Goal: Task Accomplishment & Management: Complete application form

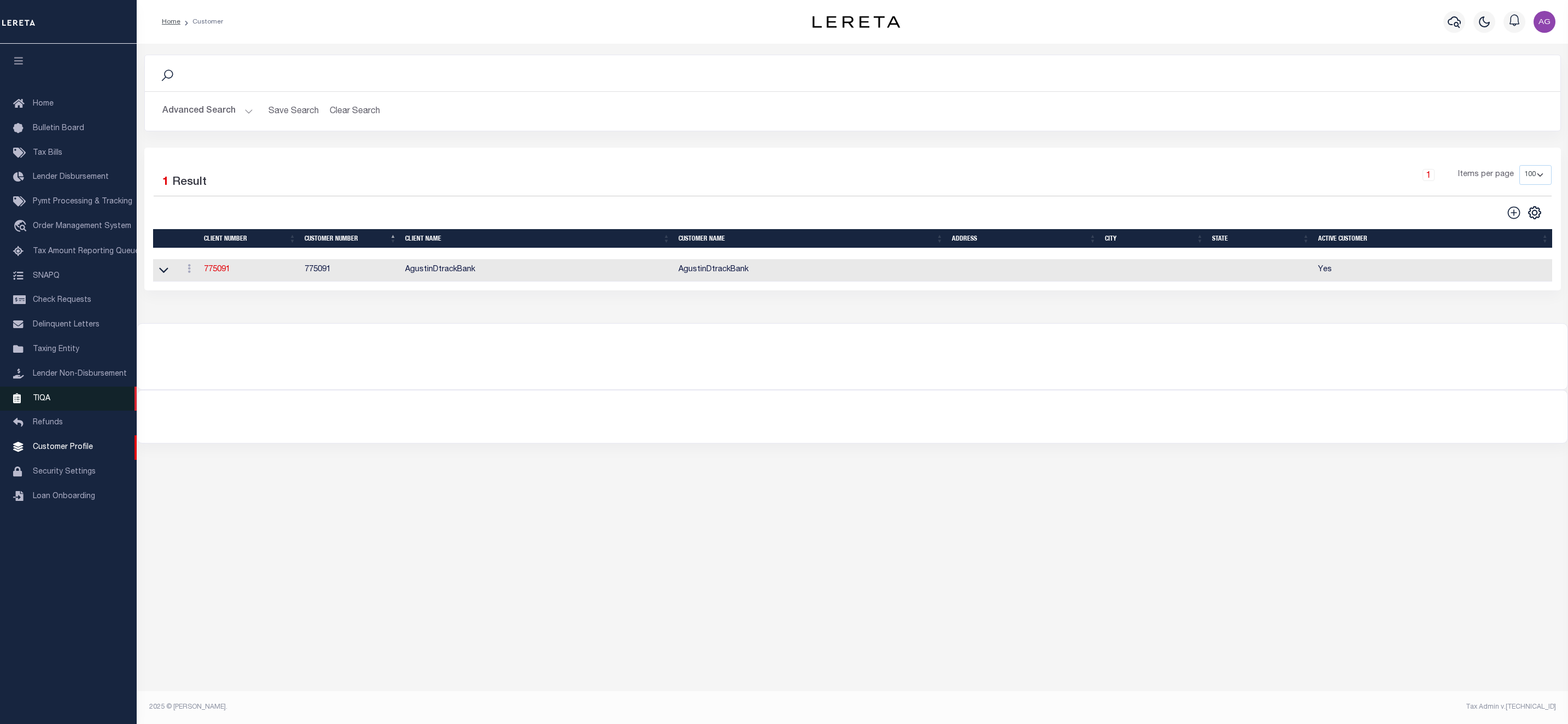
click at [50, 399] on link "TIQA" at bounding box center [68, 399] width 137 height 24
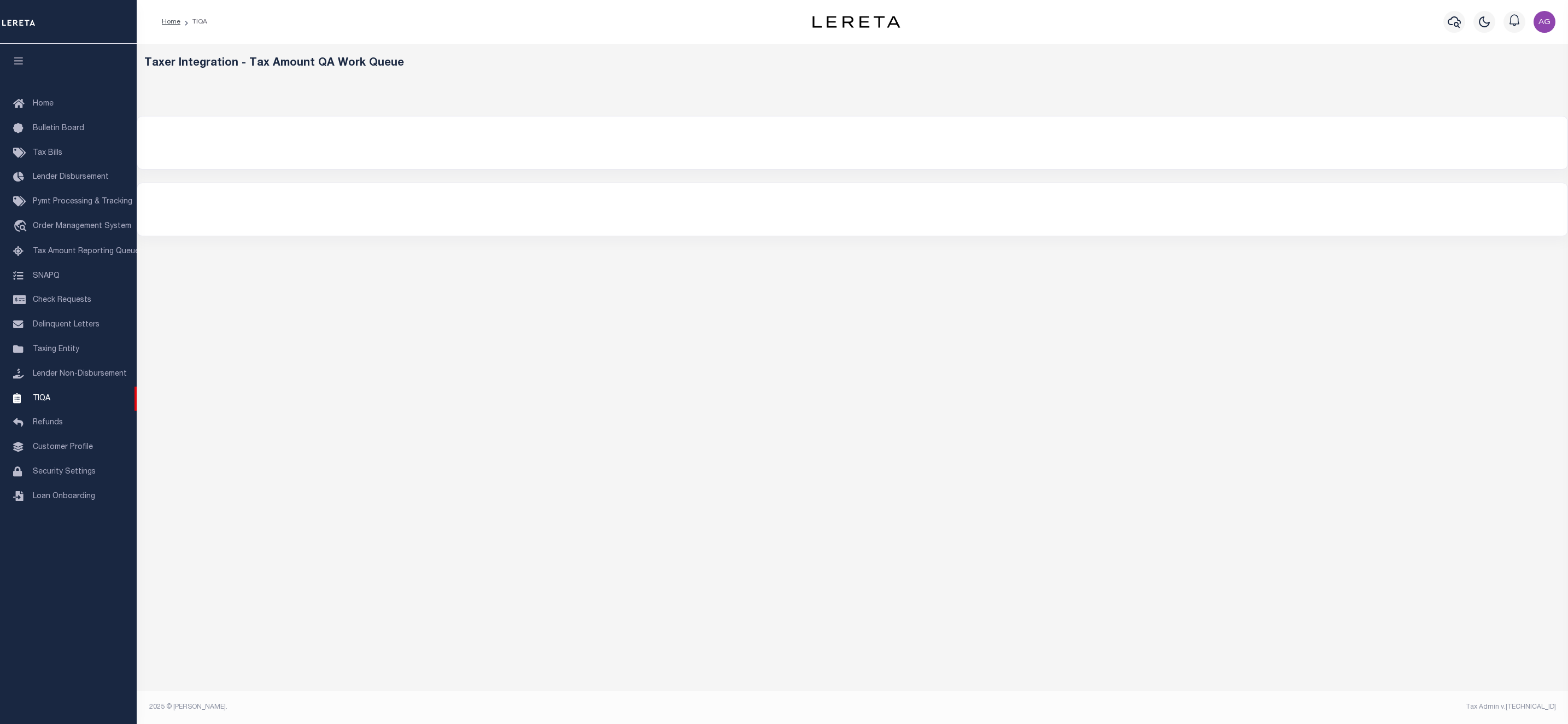
select select
select select "200"
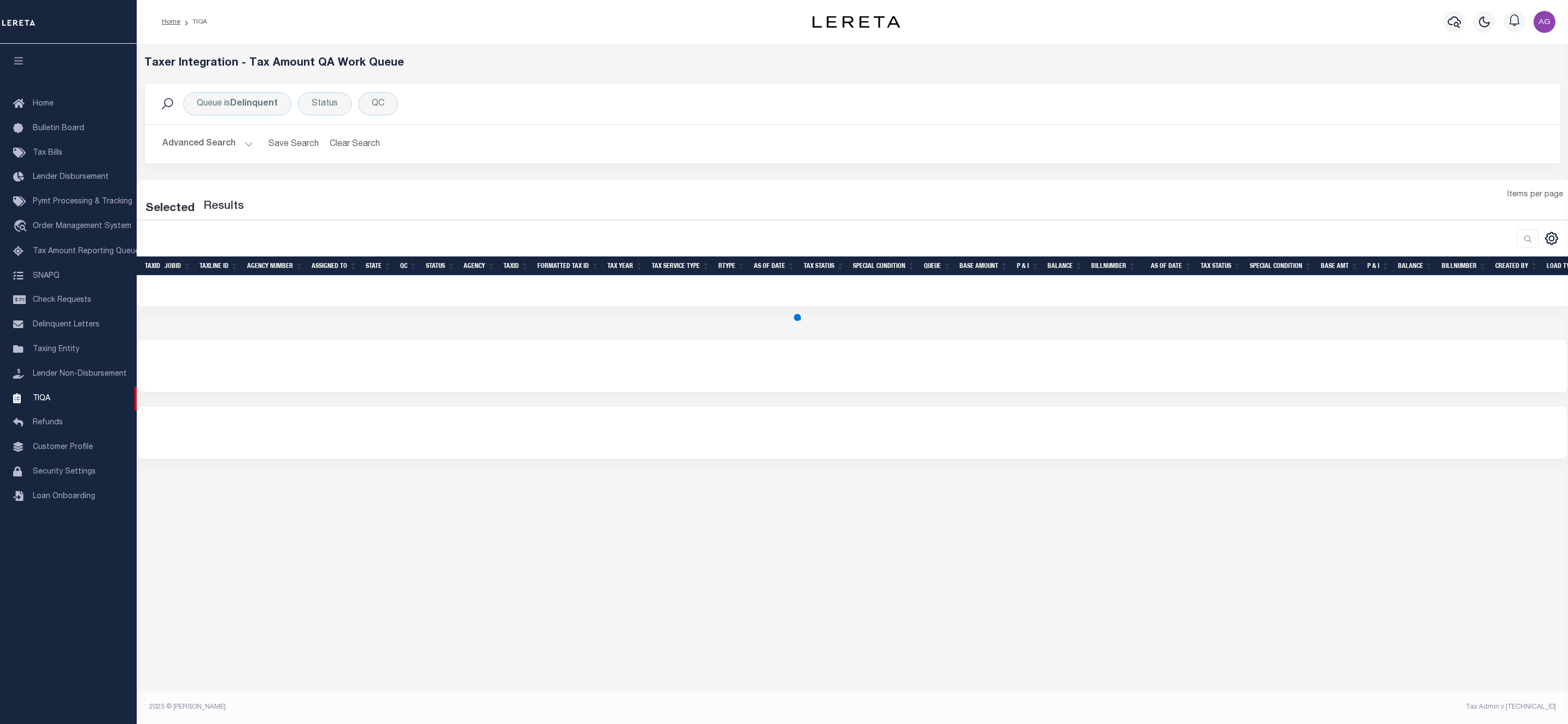
select select "200"
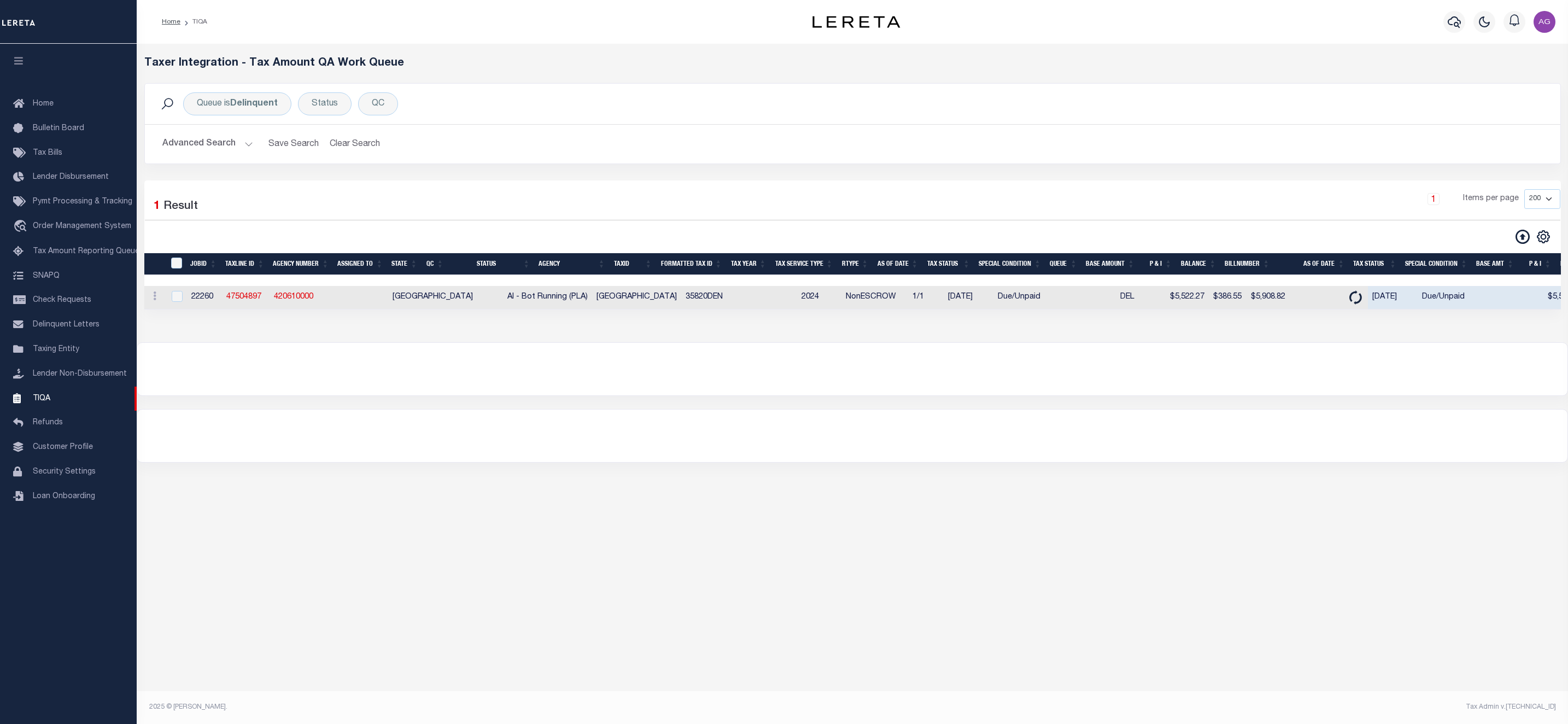
click at [192, 151] on button "Advanced Search" at bounding box center [208, 144] width 91 height 21
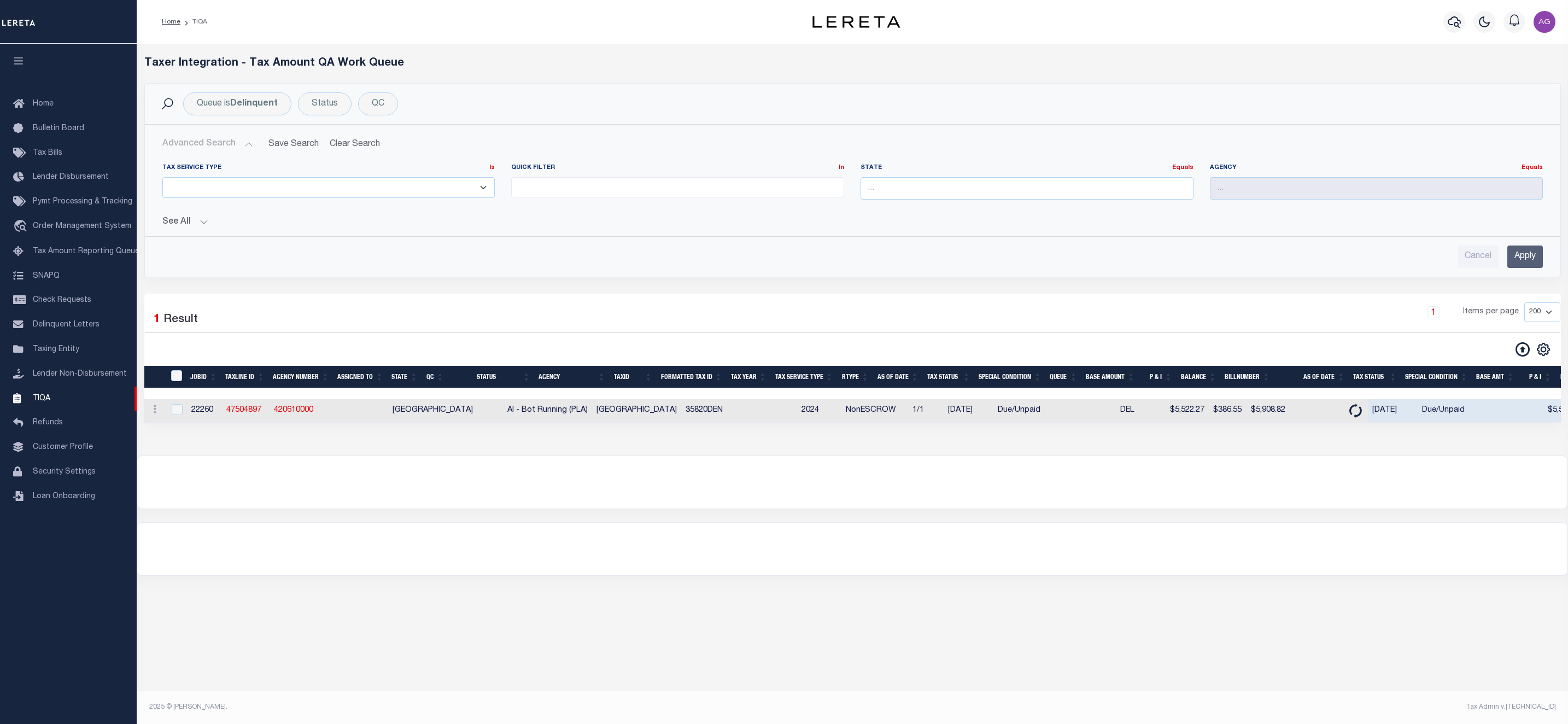
click at [186, 223] on button "See All" at bounding box center [853, 222] width 1381 height 10
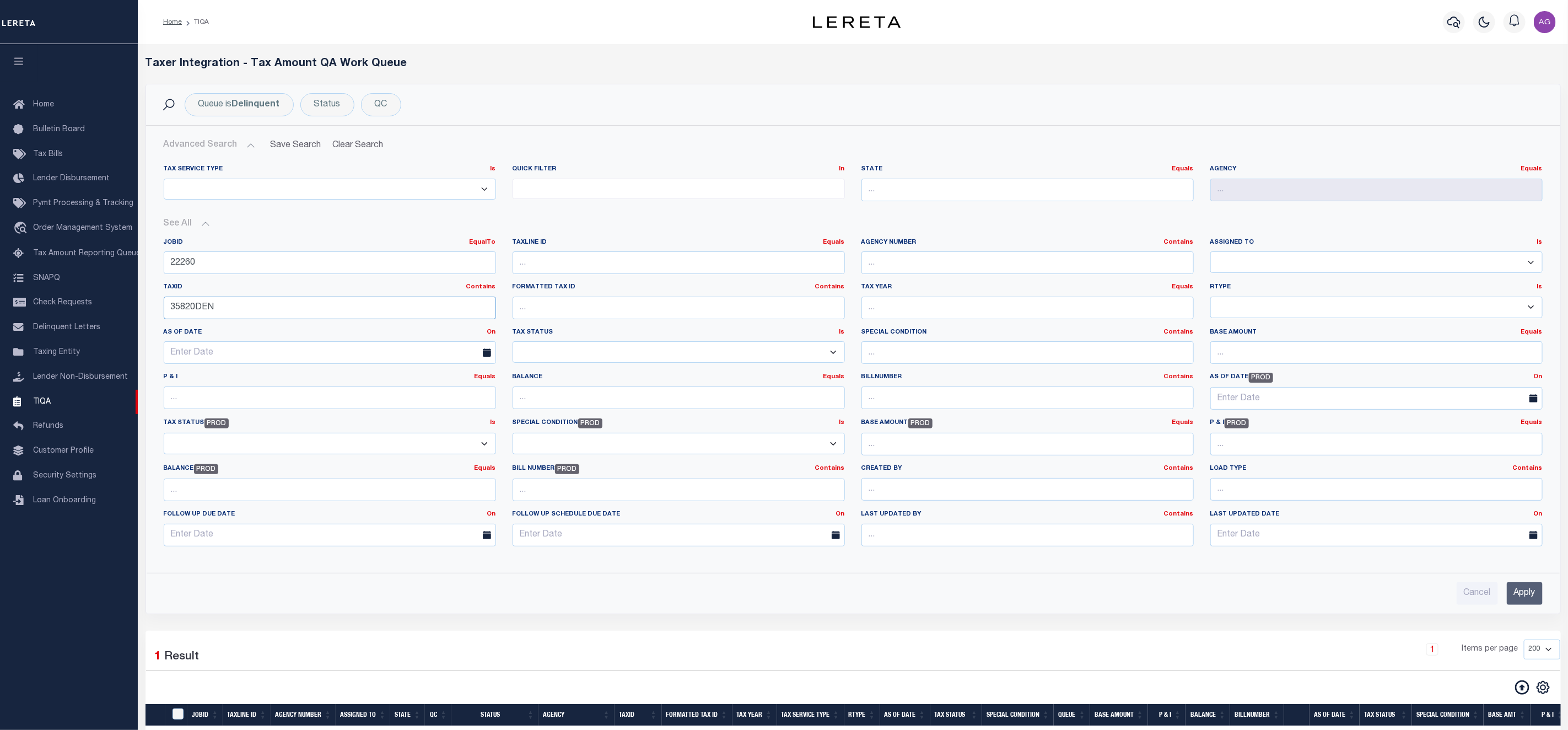
drag, startPoint x: 244, startPoint y: 308, endPoint x: 146, endPoint y: 308, distance: 98.0
click at [147, 308] on div "Tax Service Type Is Is Contains ESCROW NonESCROW Quick Filter In In Is" at bounding box center [853, 360] width 1413 height 408
drag, startPoint x: 279, startPoint y: 262, endPoint x: 120, endPoint y: 241, distance: 160.4
click at [120, 241] on div "Home TIQA Profile" at bounding box center [784, 464] width 1568 height 929
click at [1520, 596] on input "Apply" at bounding box center [1525, 593] width 36 height 23
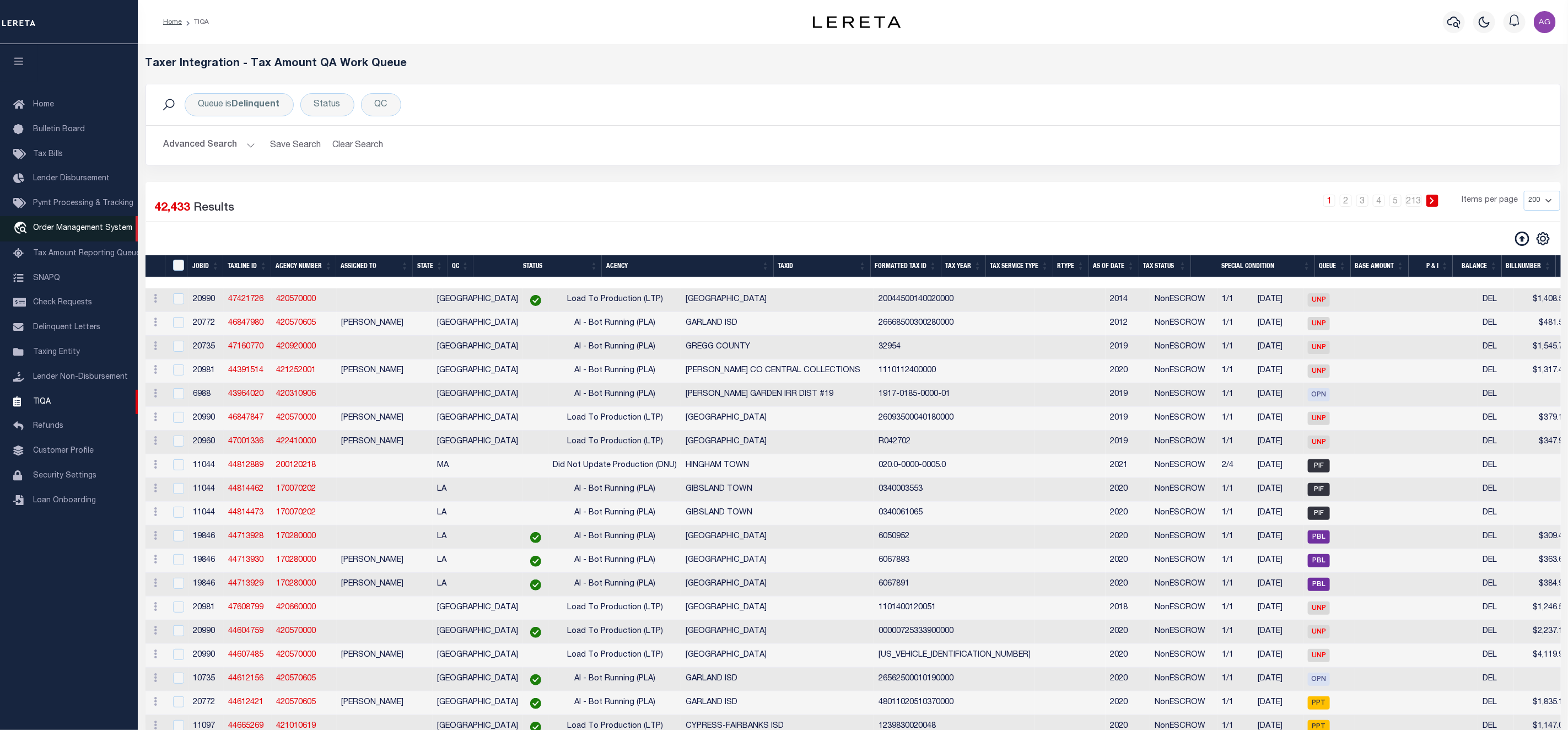
click at [65, 232] on span "Order Management System" at bounding box center [83, 228] width 99 height 8
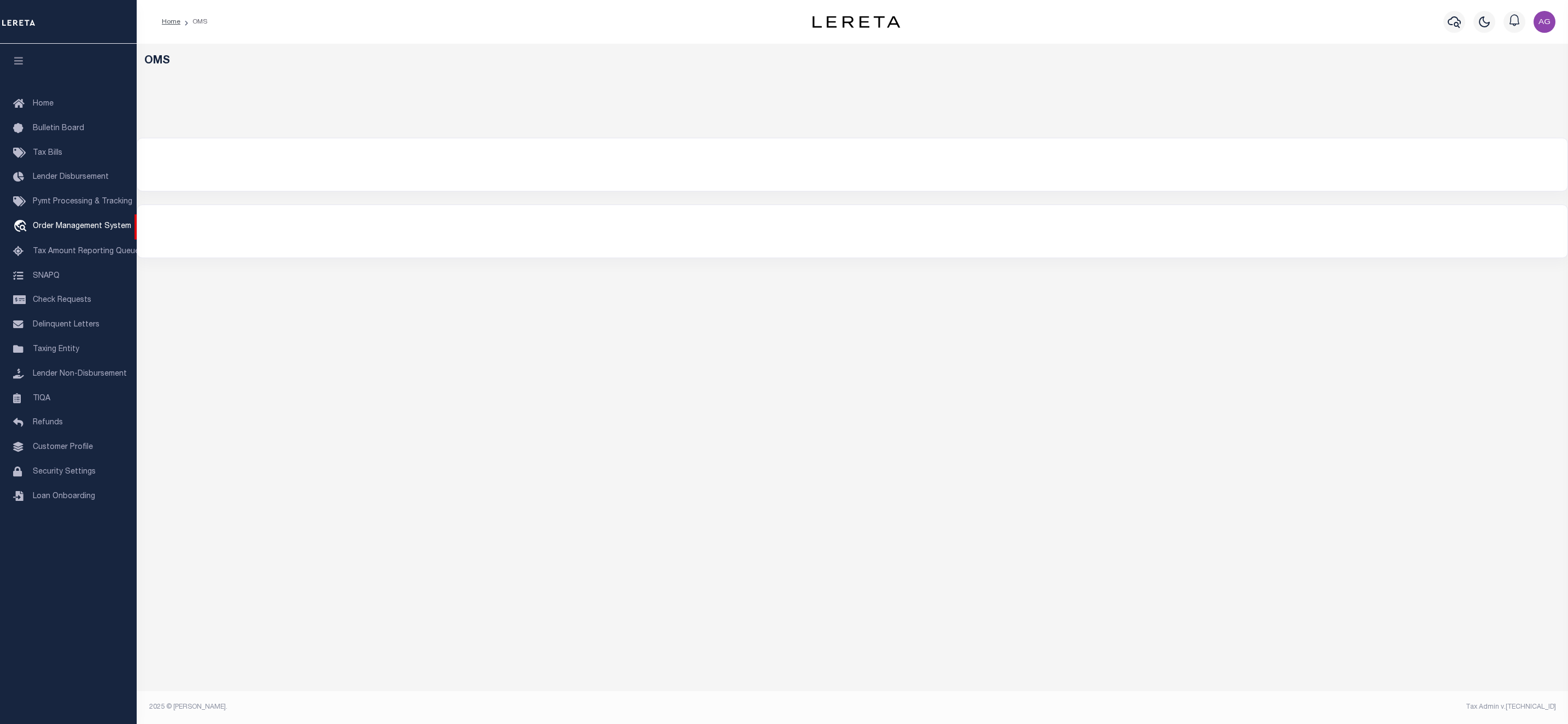
select select "200"
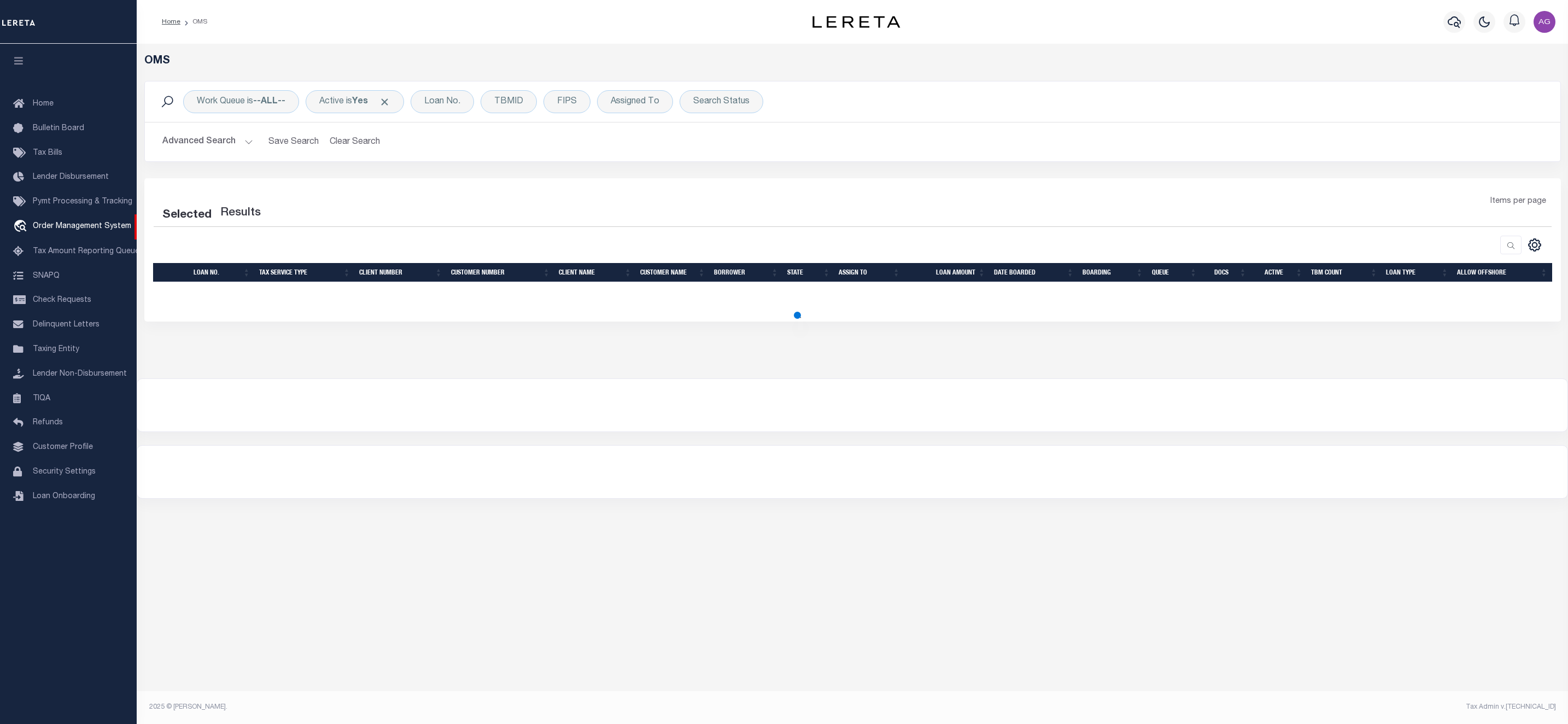
select select "200"
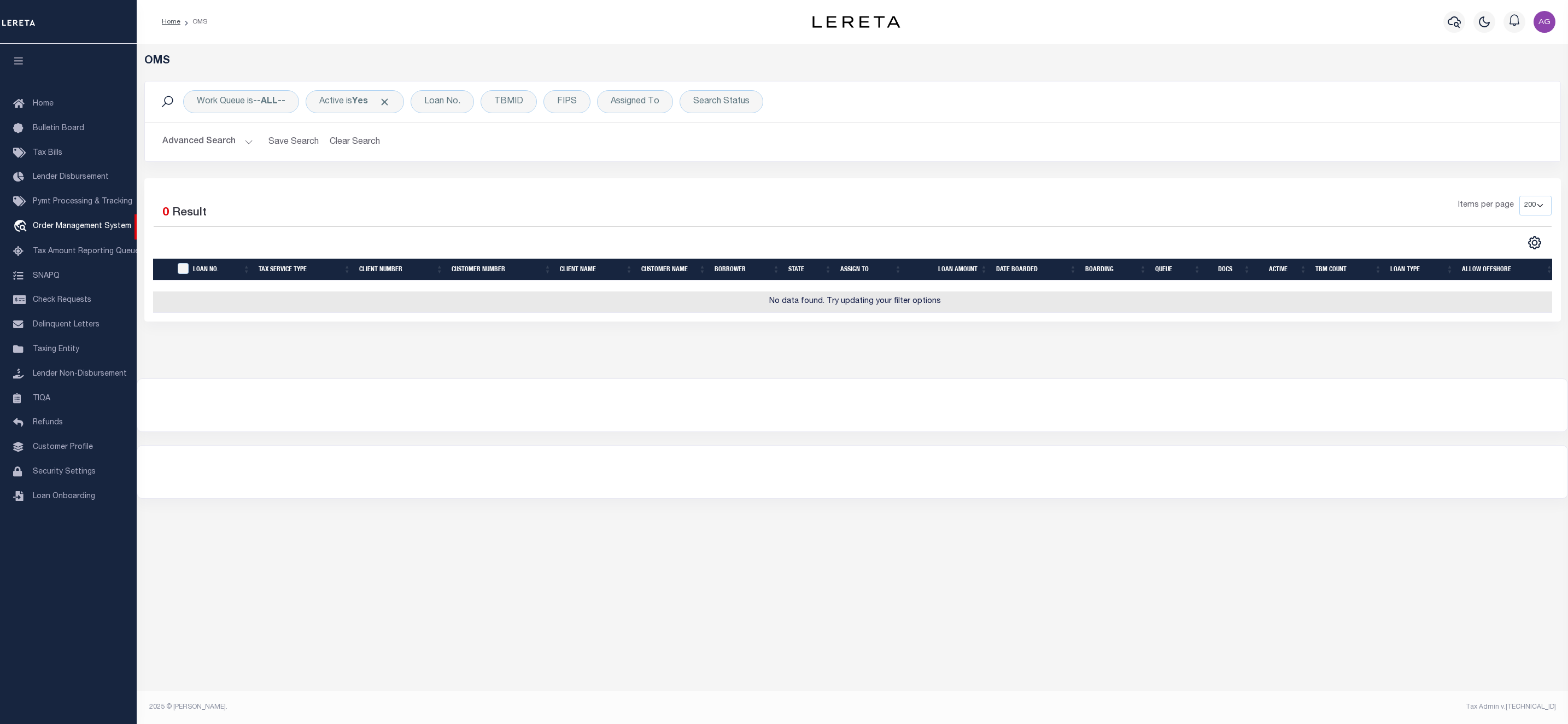
click at [213, 142] on button "Advanced Search" at bounding box center [208, 142] width 91 height 21
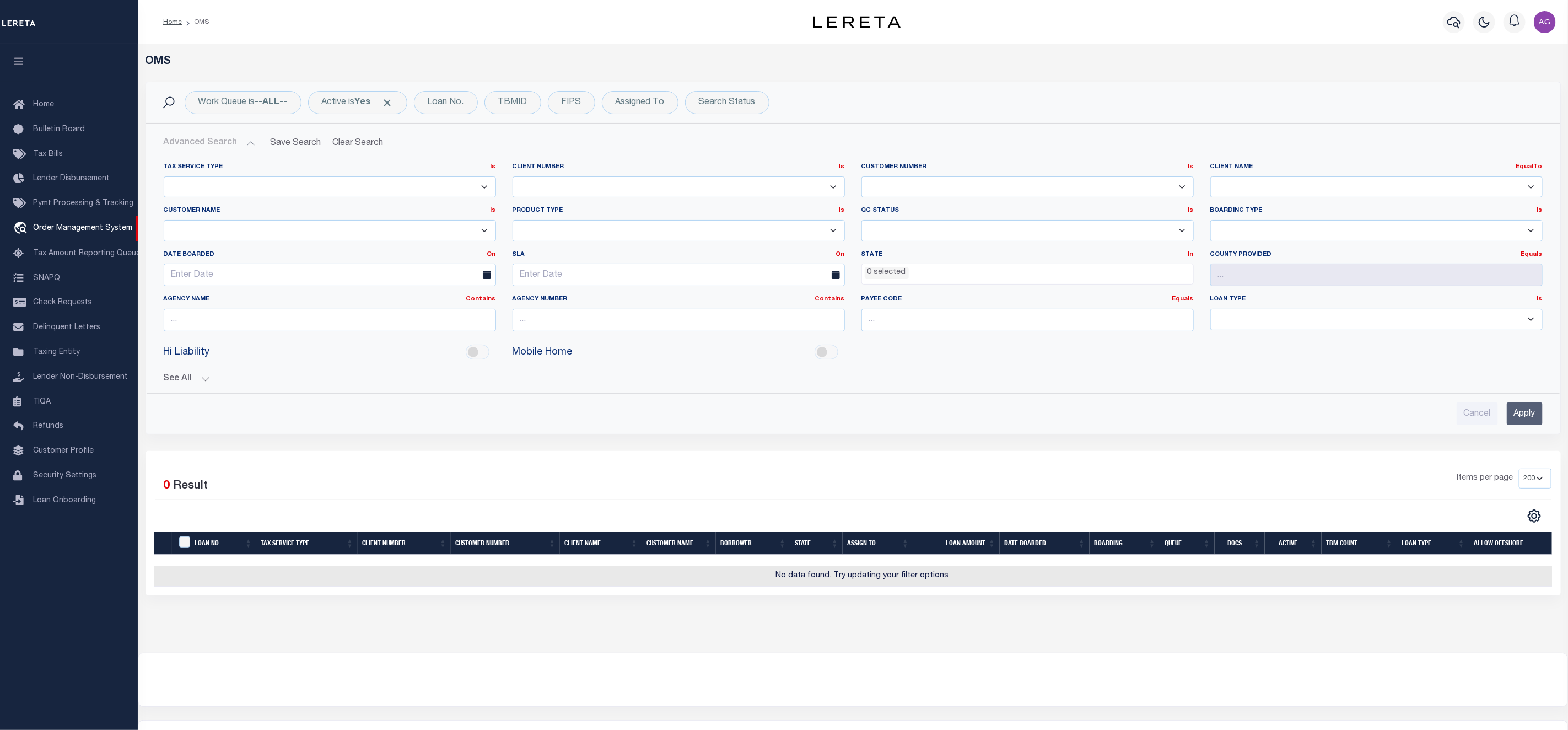
click at [1362, 185] on select "AB ABL Accumatch - Refunds AF AFCU AgustinADLQBank AgustinDtrackBank ALB ALL AN…" at bounding box center [1377, 187] width 333 height 21
select select "AgustinDtrackBank"
click at [1210, 177] on select "AB ABL Accumatch - Refunds AF AFCU AgustinADLQBank AgustinDtrackBank ALB ALL AN…" at bounding box center [1377, 187] width 333 height 21
click at [1534, 416] on input "Apply" at bounding box center [1525, 414] width 36 height 23
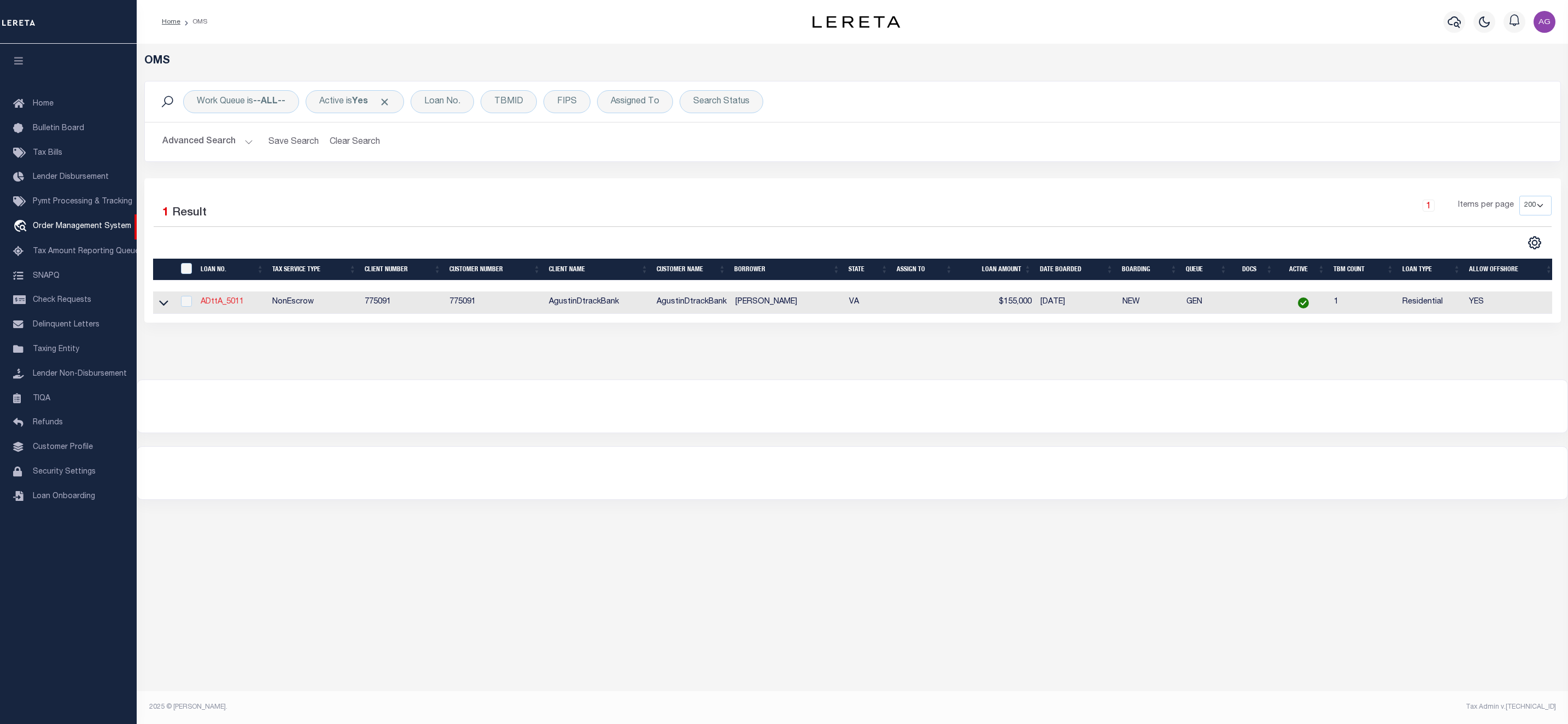
click at [223, 303] on link "ADttA_5011" at bounding box center [222, 302] width 43 height 8
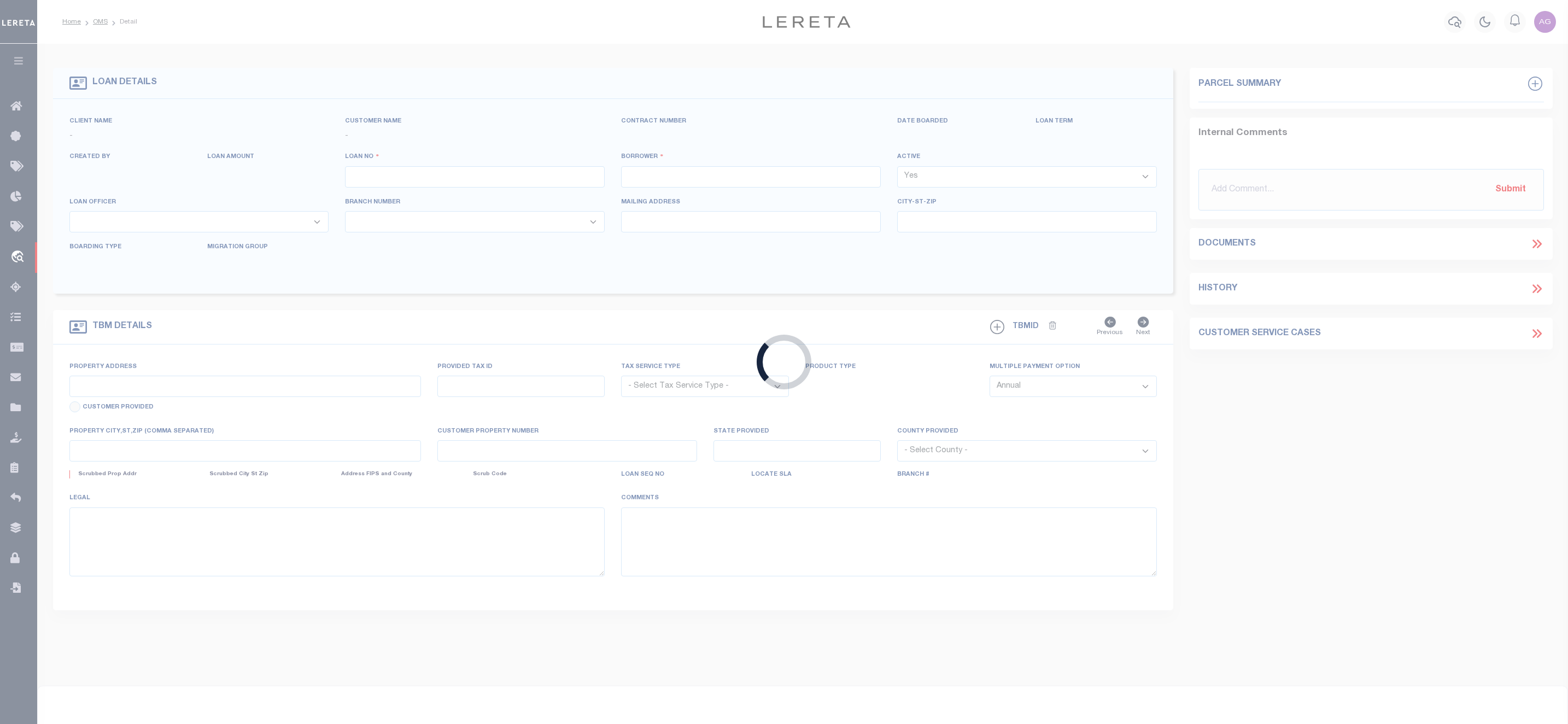
type input "ADttA_5011"
type input "[PERSON_NAME]"
select select
type input "[STREET_ADDRESS]"
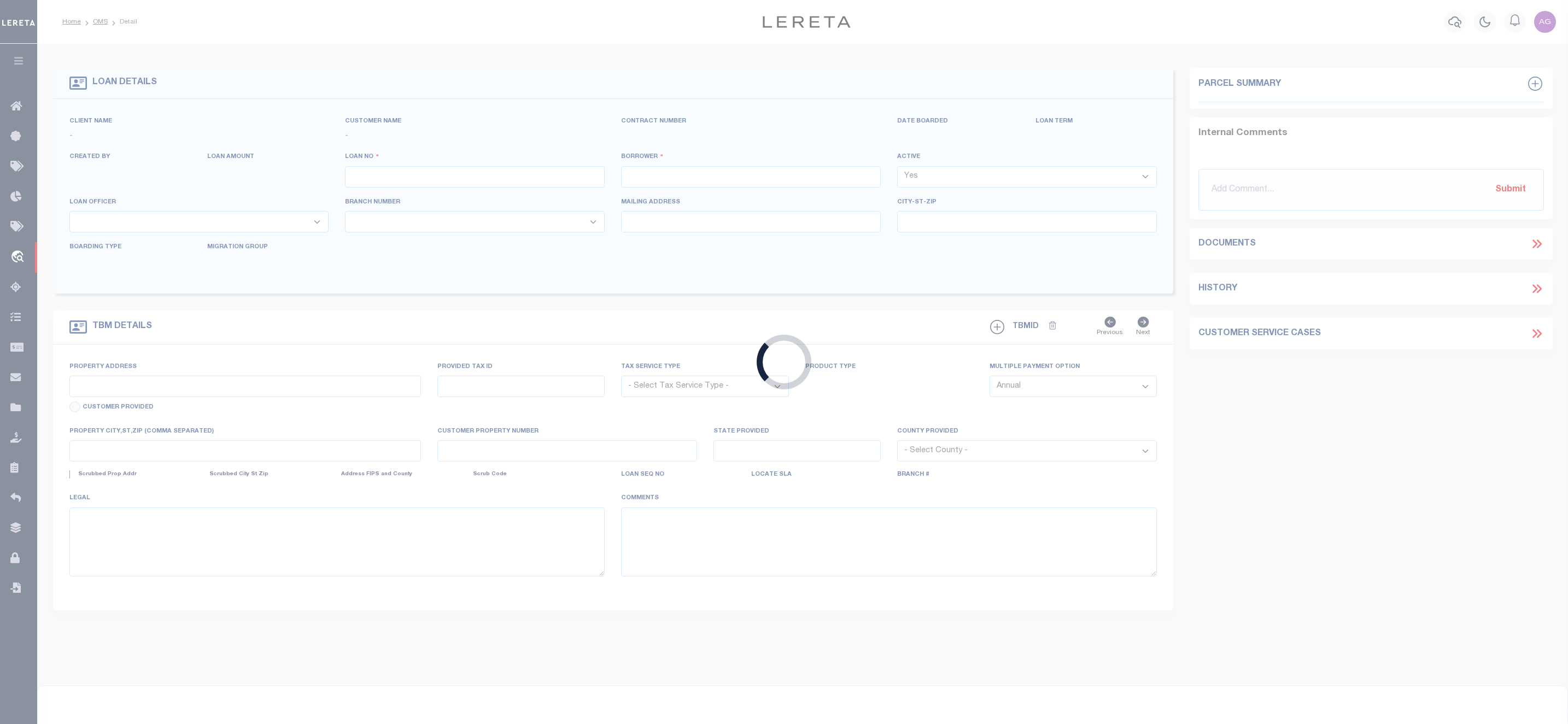
type input "[GEOGRAPHIC_DATA] WI 53095-1214"
type input "07/28/2025"
select select "10"
select select "NonEscrow"
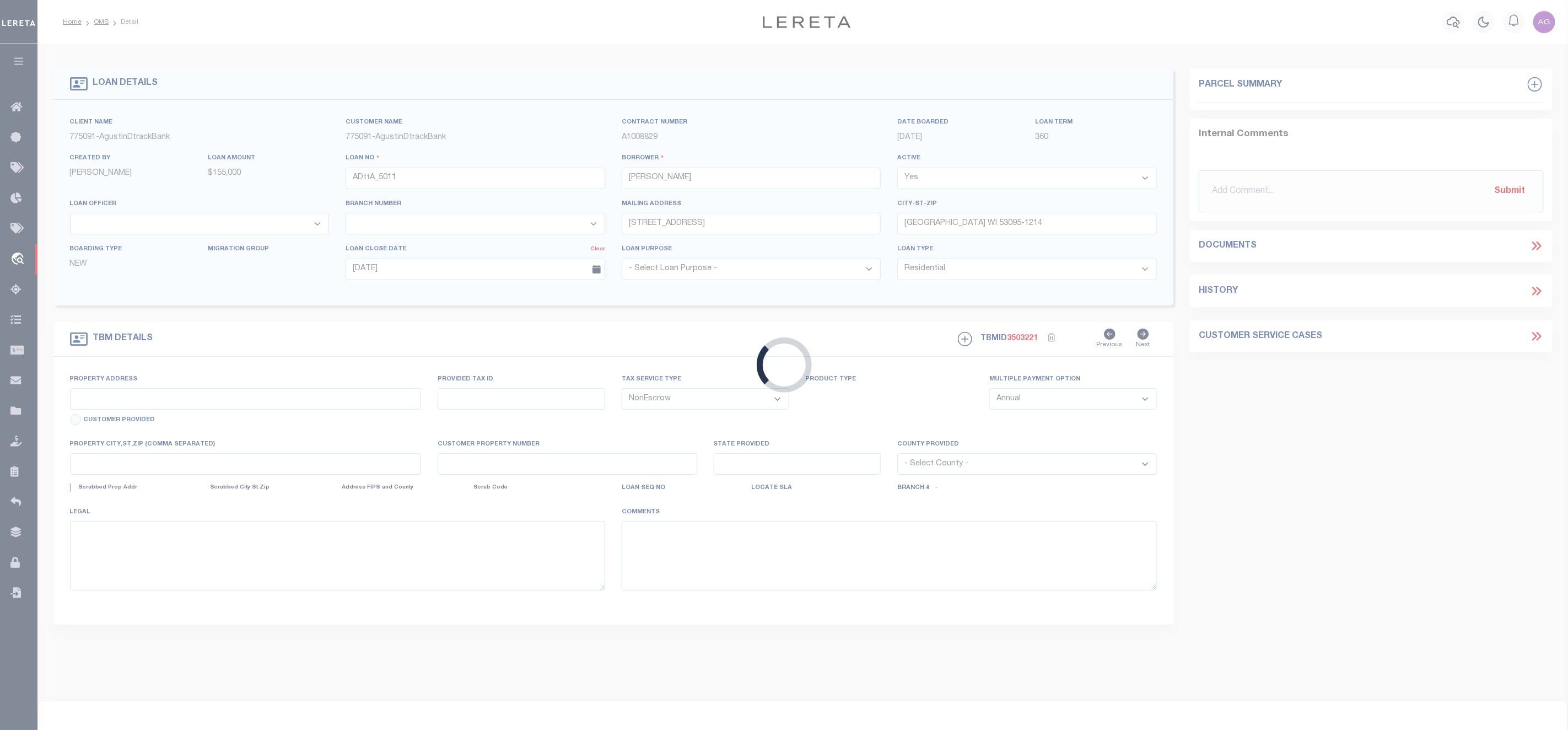
select select "155685"
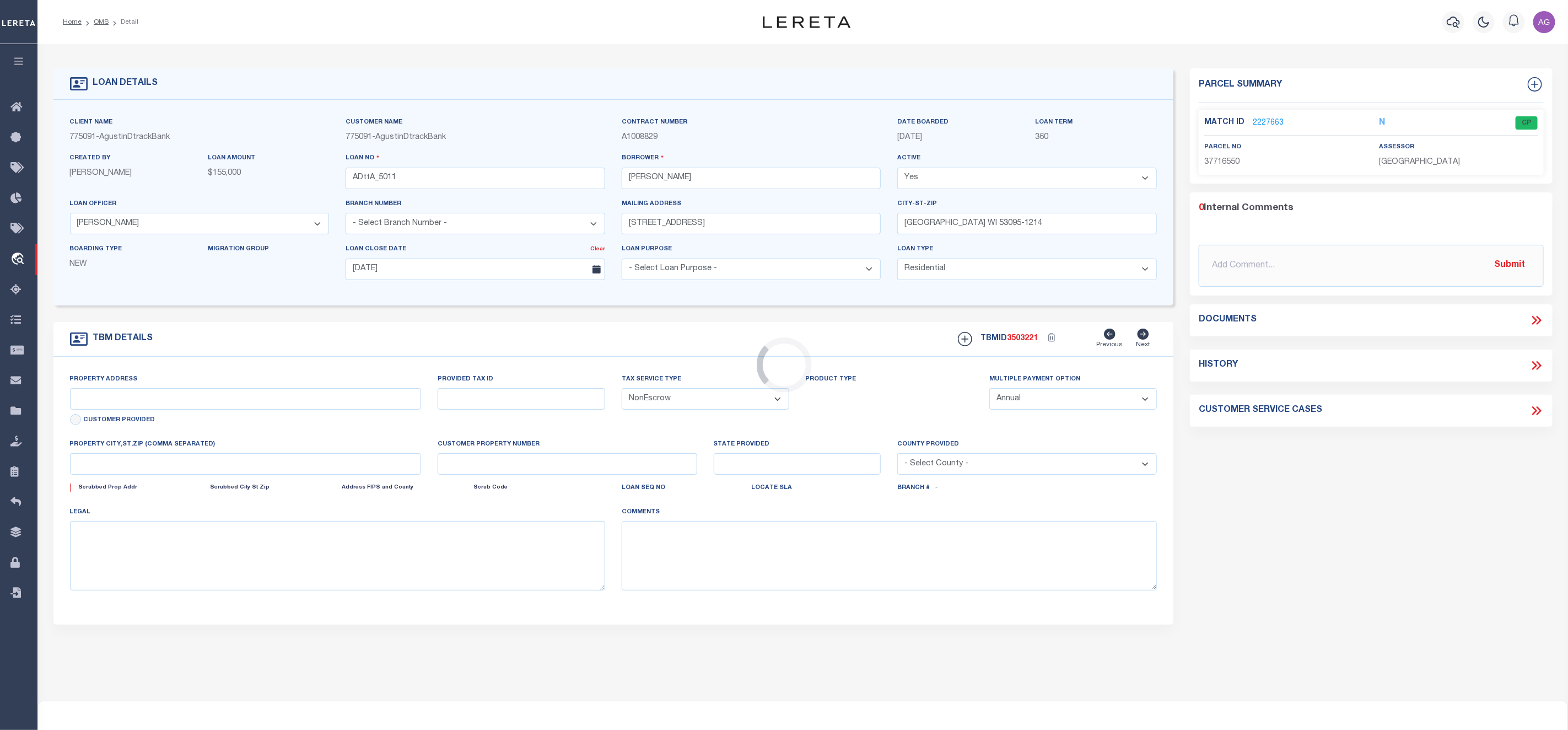
type input "[STREET_ADDRESS]"
select select
type input "NORFOLK VA 23510-1113"
type input "VA"
select select
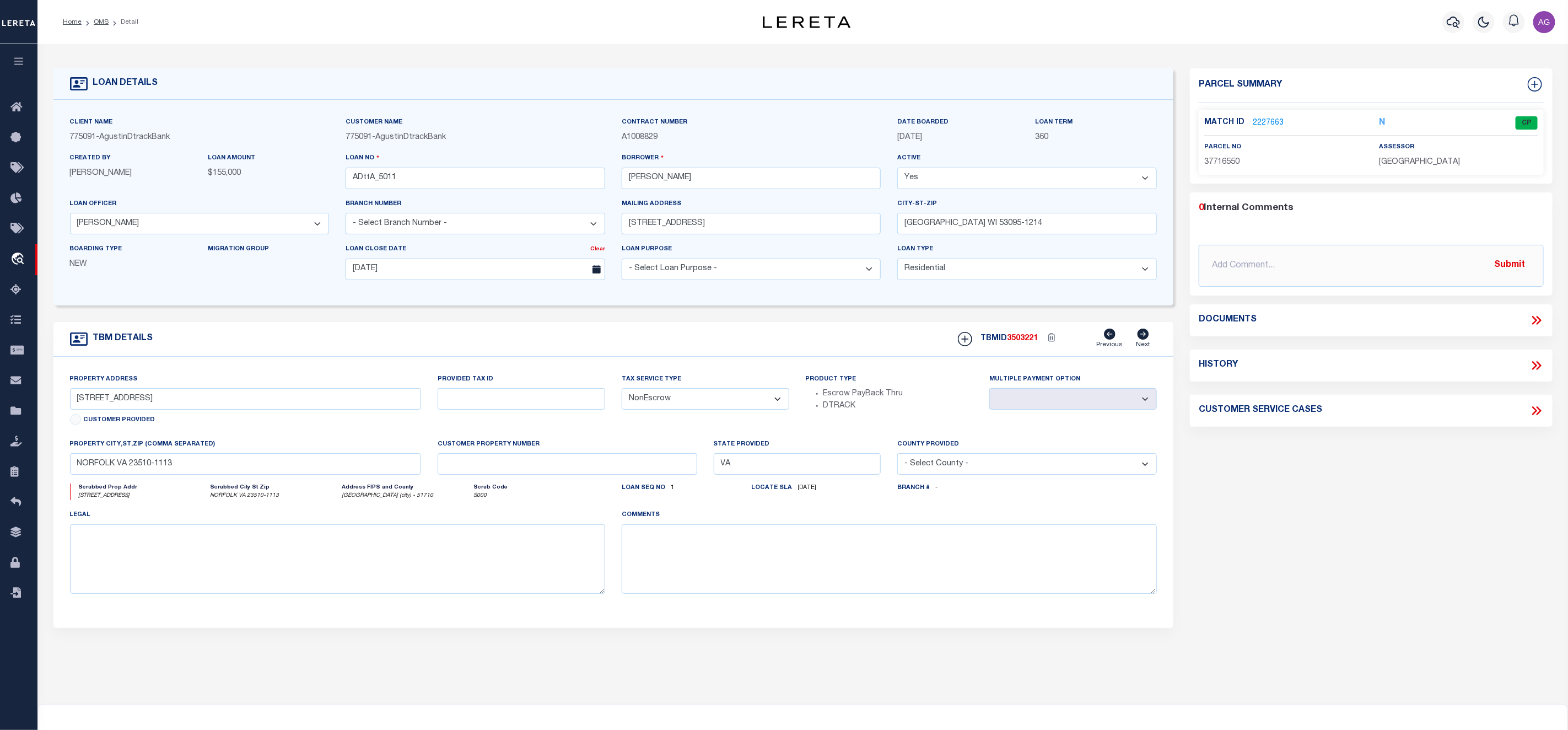
click at [1269, 122] on link "2227663" at bounding box center [1269, 123] width 31 height 12
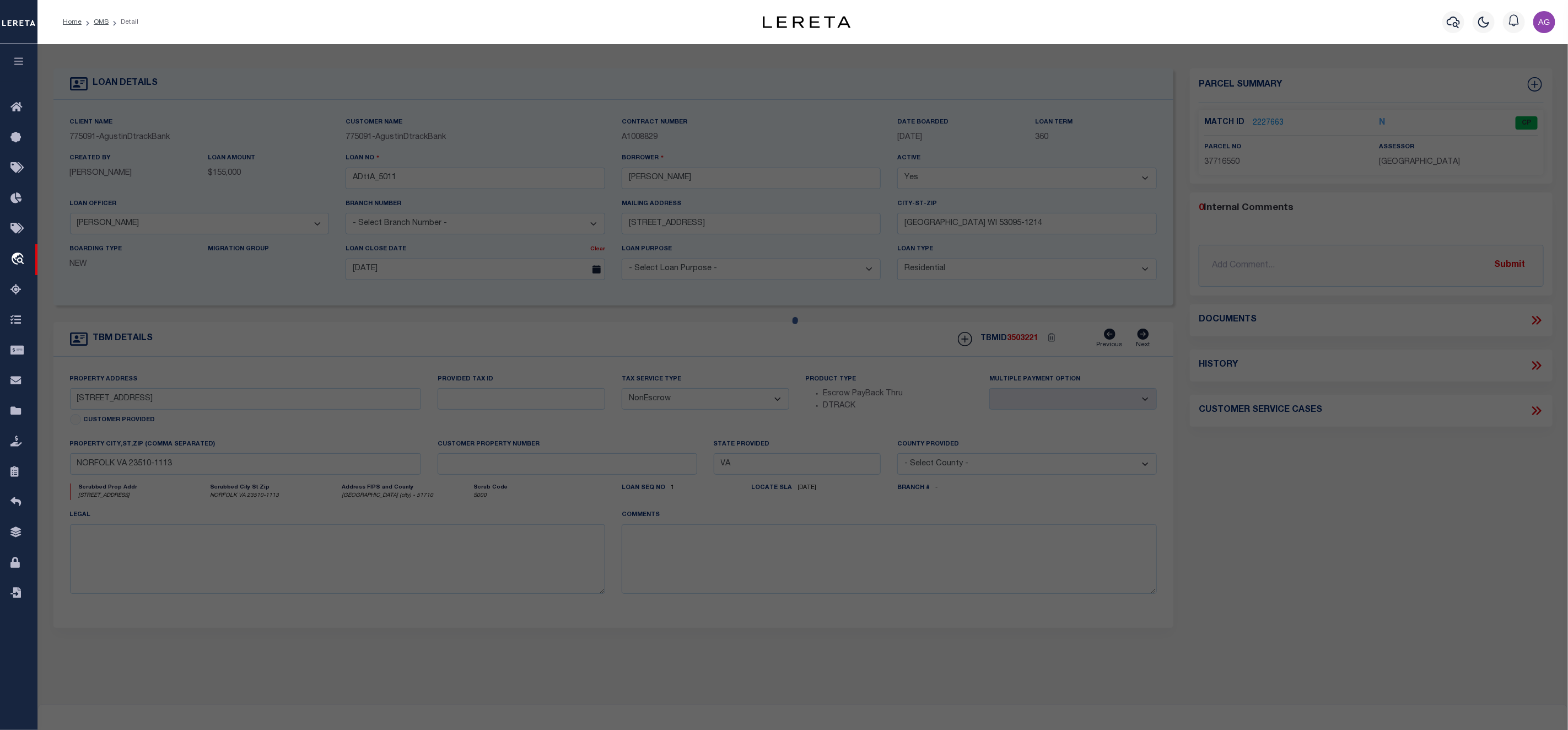
checkbox input "false"
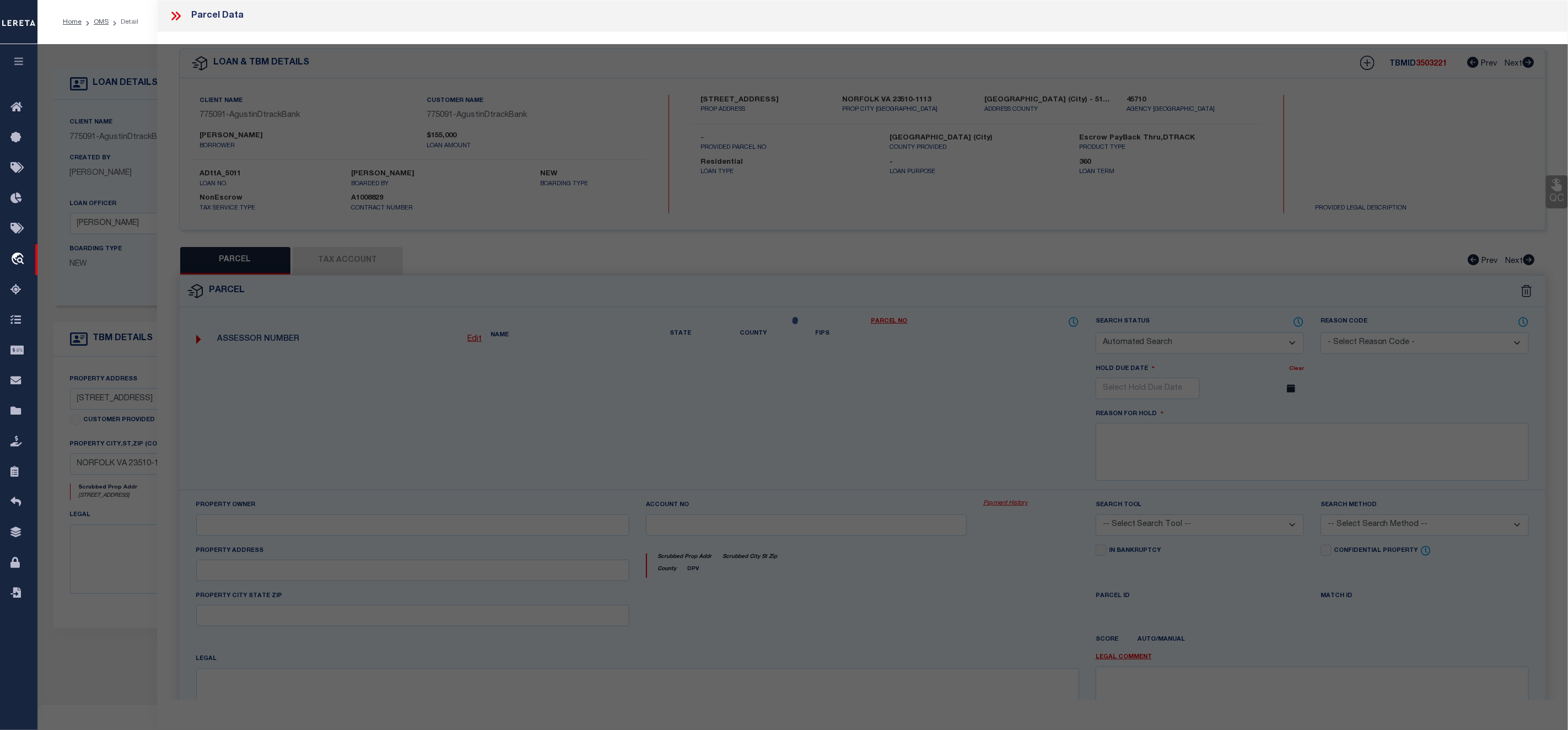
select select "CP"
type input "VAN DE WATER,LEE H"
select select "ATL"
select select "ADD"
type input "[STREET_ADDRESS]"
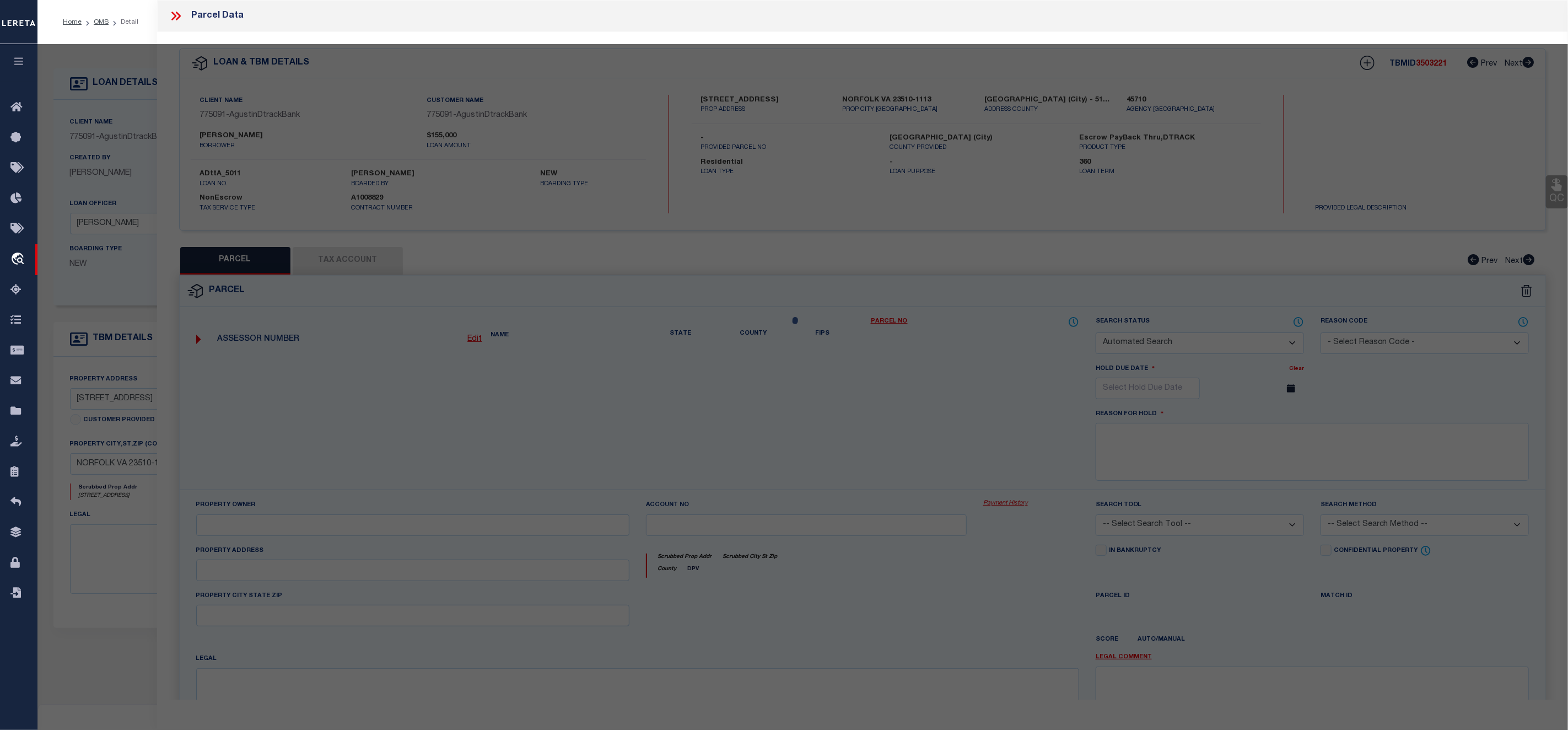
checkbox input "false"
type input "NORFOLK, VA 23510"
type textarea "A"
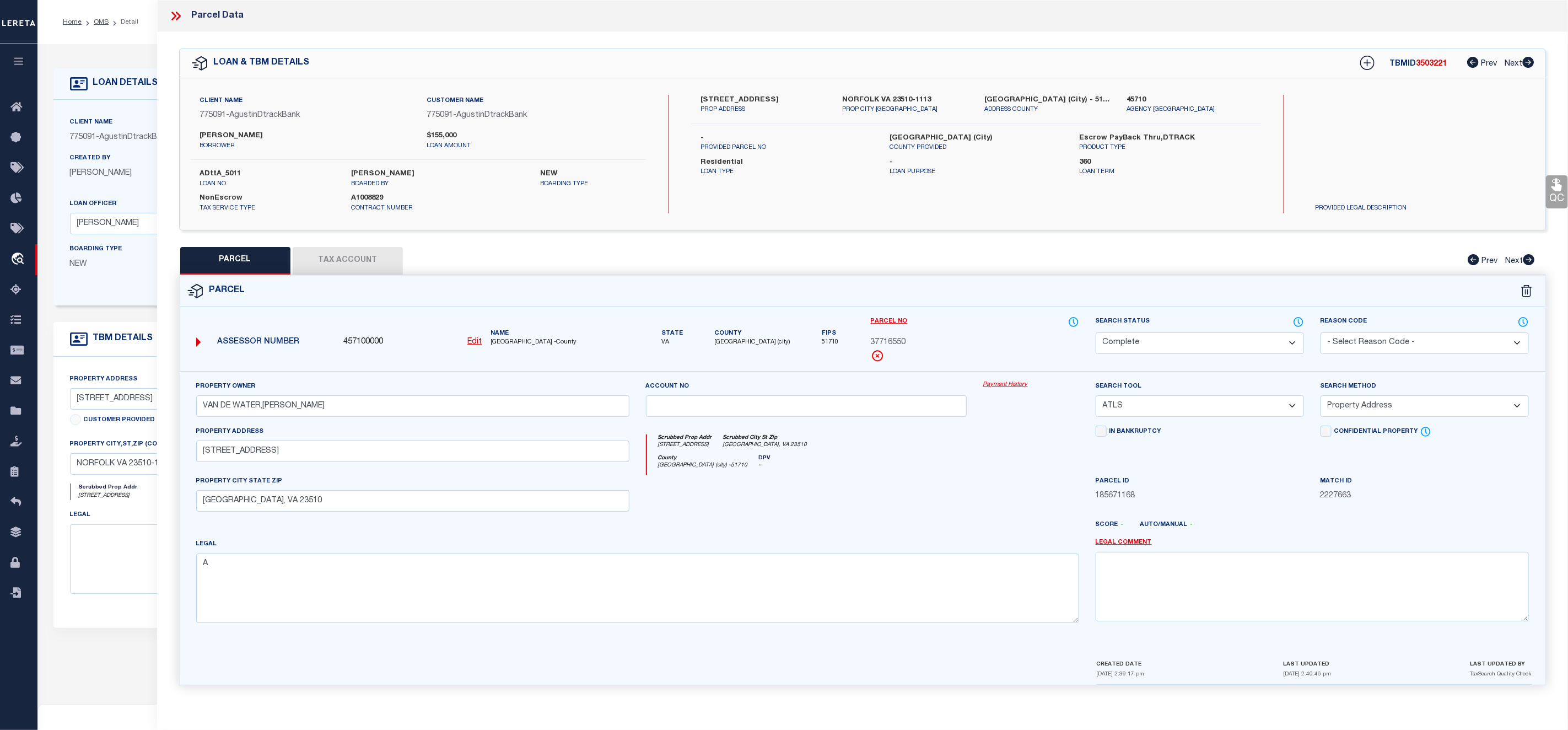
click at [1003, 386] on link "Payment History" at bounding box center [1031, 385] width 96 height 9
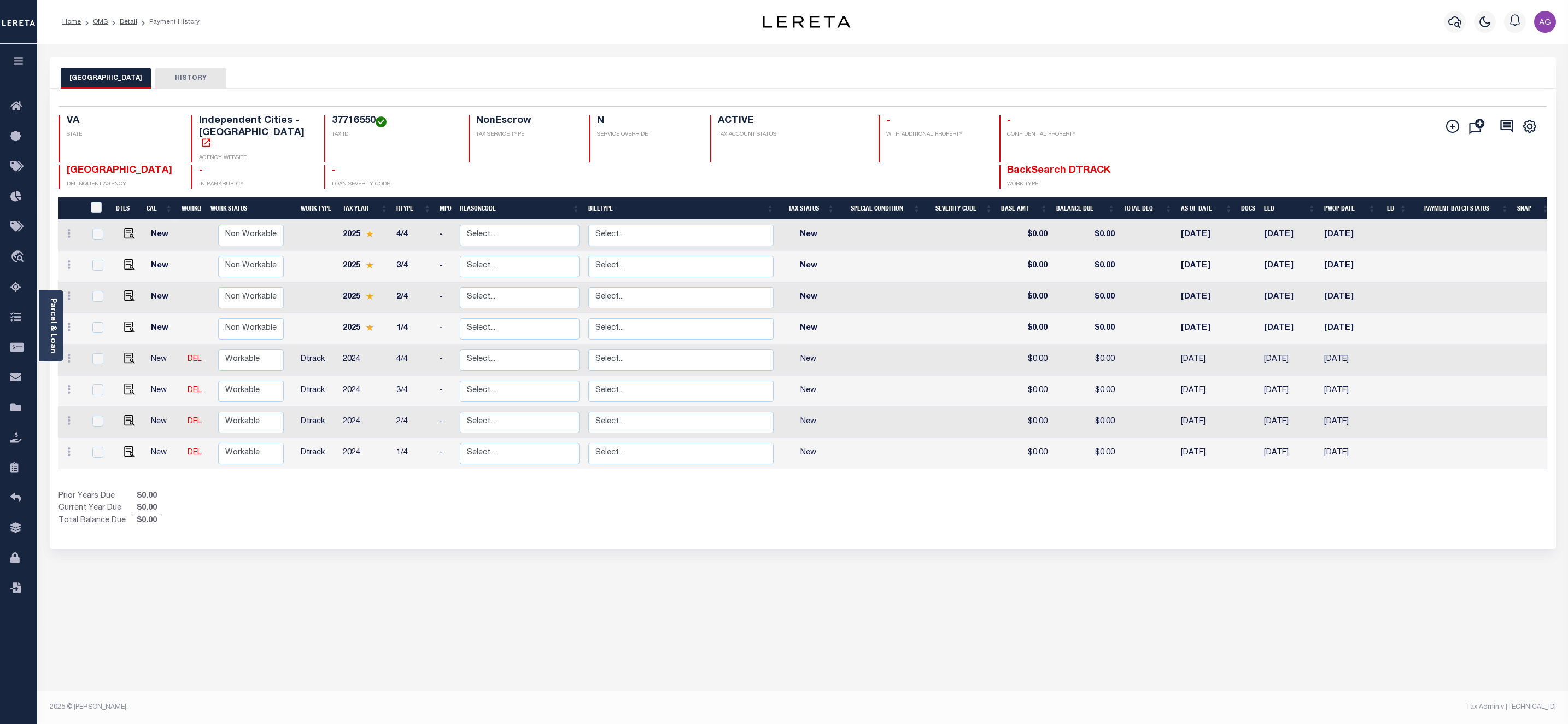
click at [525, 591] on div "NORFOLK CITY HISTORY Selected 8 Results" at bounding box center [802, 365] width 1522 height 617
